Goal: Communication & Community: Answer question/provide support

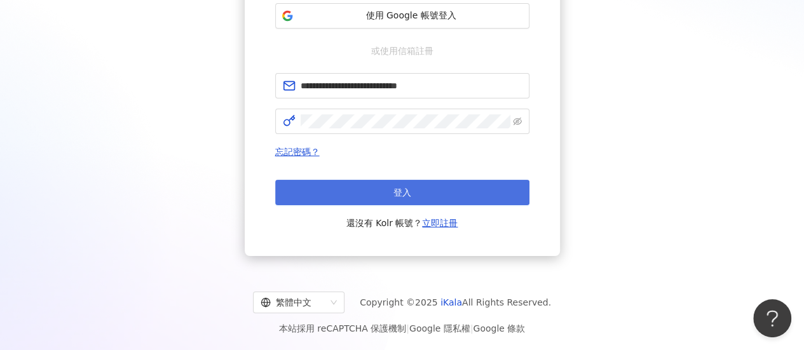
click at [479, 184] on button "登入" at bounding box center [402, 192] width 254 height 25
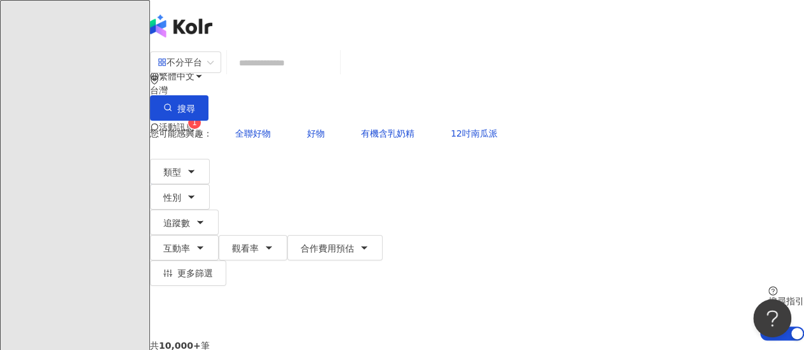
drag, startPoint x: 147, startPoint y: 165, endPoint x: 172, endPoint y: 158, distance: 25.1
click at [150, 165] on div "不分平台 台灣 搜尋 您可能感興趣： 全聯好物 好物 有機含乳奶精 12吋南瓜派 類型 性別 追蹤數 互動率 觀看率 合作費用預估 更多篩選 搜尋指引 AI …" at bounding box center [477, 196] width 654 height 290
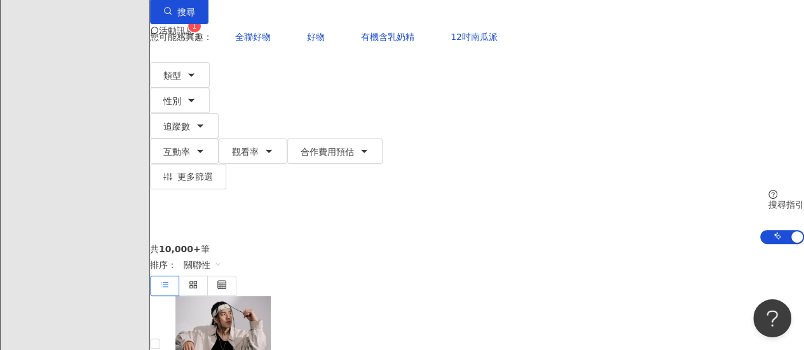
scroll to position [314, 0]
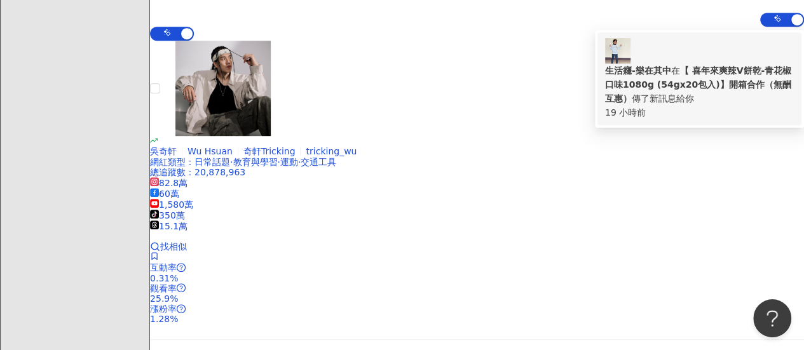
click at [671, 65] on b "生活癮-樂在其中" at bounding box center [638, 70] width 66 height 10
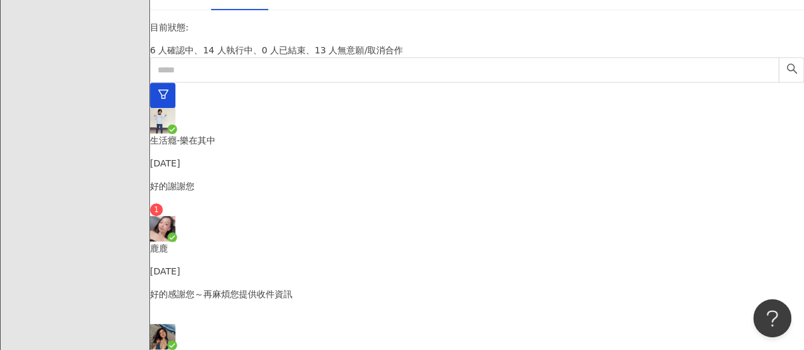
scroll to position [825, 0]
click at [264, 287] on p "好的感謝您～再麻煩您提供收件資訊" at bounding box center [477, 294] width 654 height 14
click at [289, 179] on div "好的謝謝您" at bounding box center [477, 197] width 654 height 37
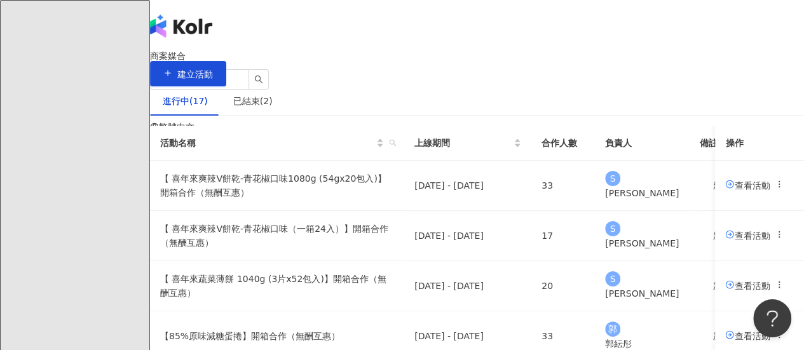
scroll to position [127, 0]
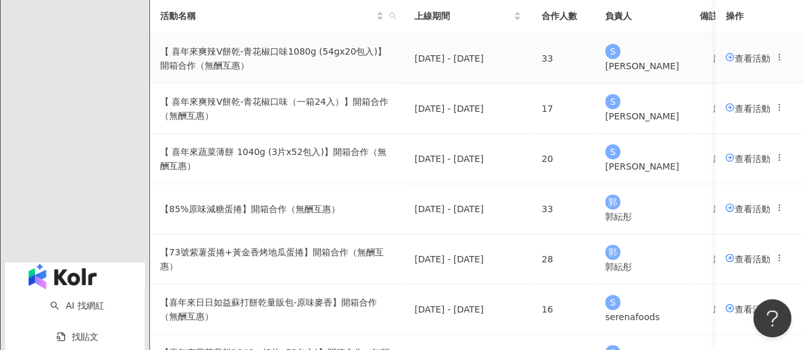
click at [725, 63] on span "查看活動" at bounding box center [747, 58] width 44 height 10
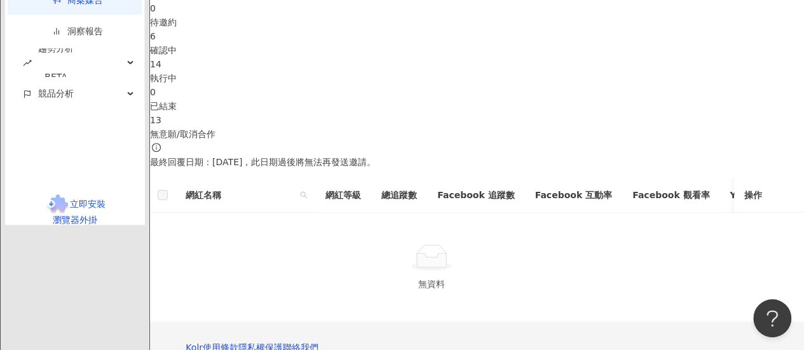
scroll to position [191, 0]
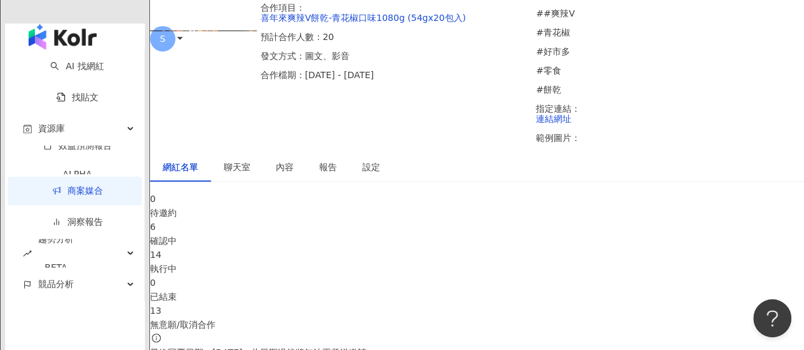
click at [243, 163] on span "聊天室" at bounding box center [237, 167] width 27 height 9
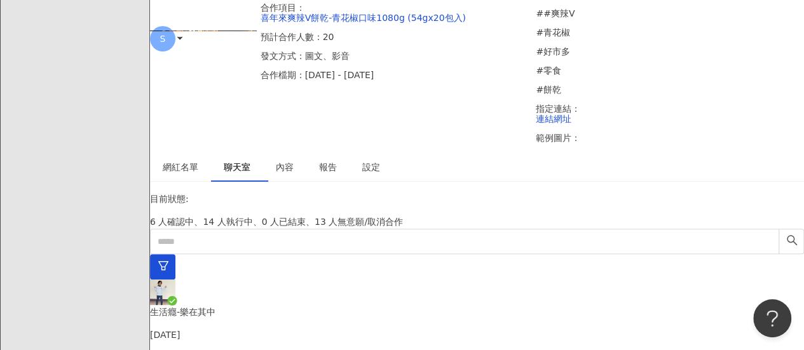
scroll to position [64, 0]
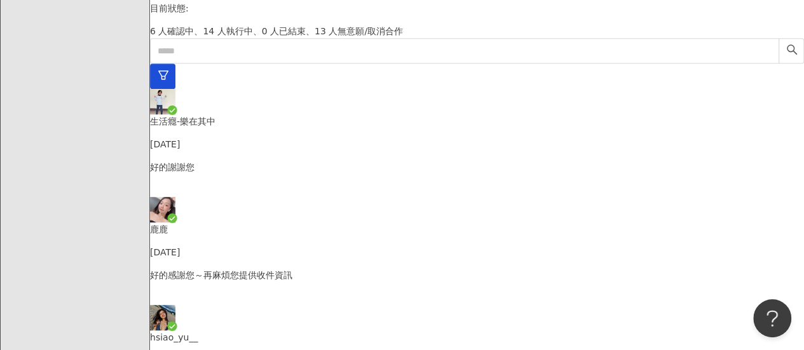
scroll to position [254, 0]
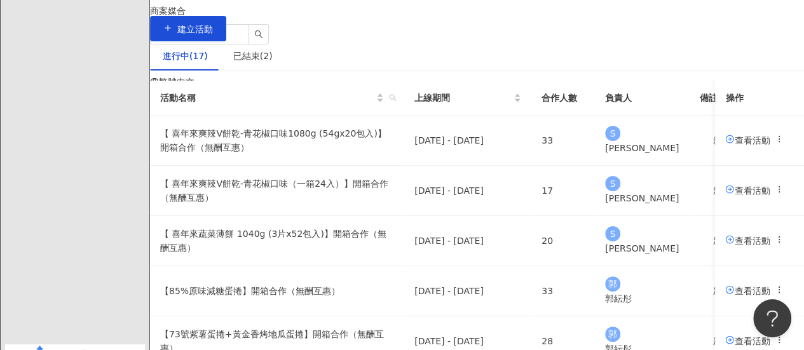
scroll to position [64, 0]
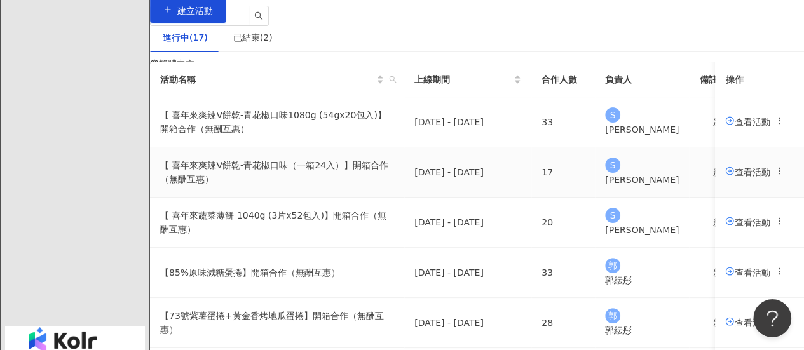
click at [725, 177] on span "查看活動" at bounding box center [747, 171] width 44 height 10
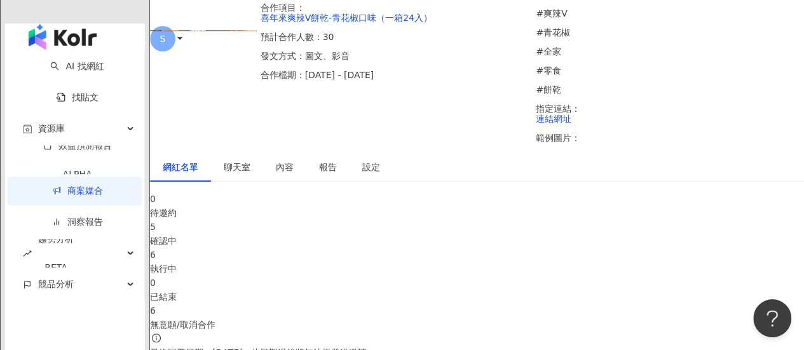
click at [241, 163] on span "聊天室" at bounding box center [237, 167] width 27 height 9
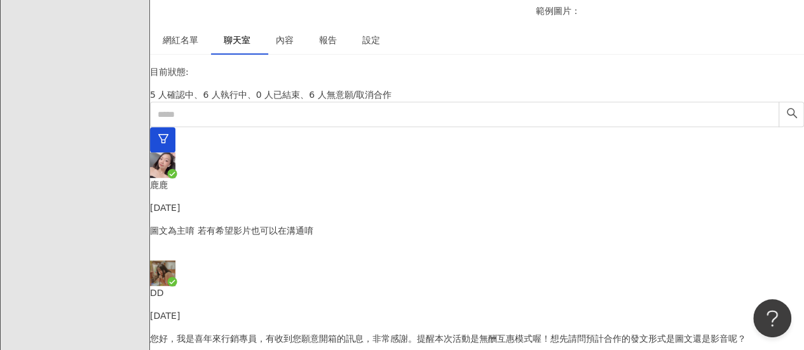
scroll to position [31, 0]
click at [250, 286] on div "DD [DATE]" at bounding box center [477, 304] width 654 height 37
